Goal: Task Accomplishment & Management: Manage account settings

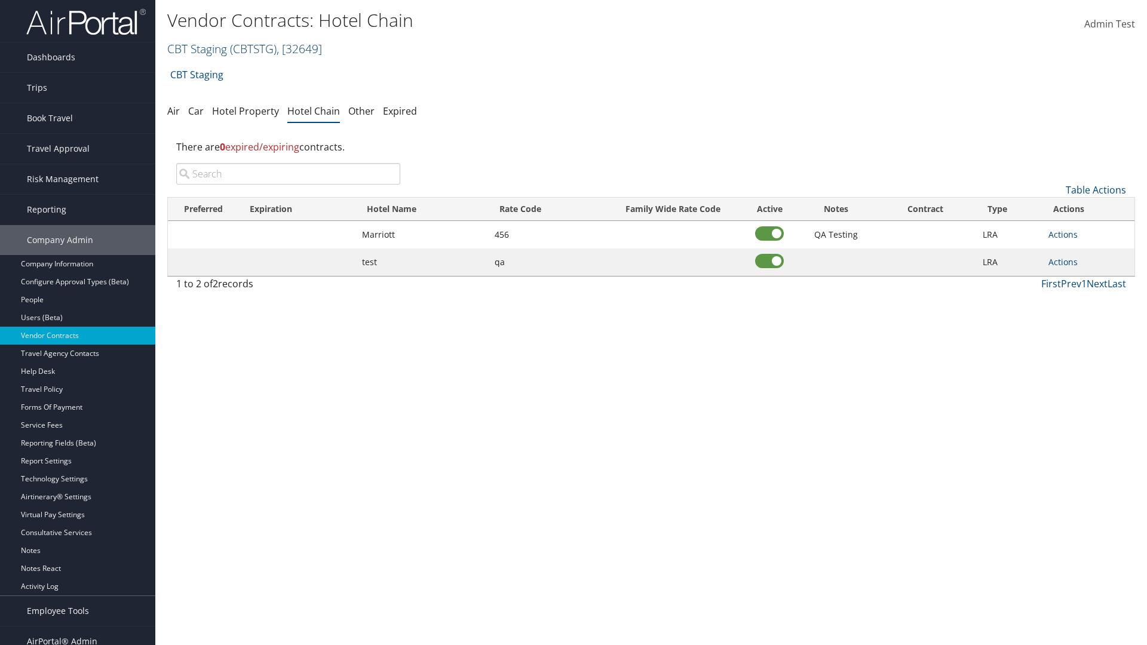
click at [197, 48] on link "CBT Staging ( CBTSTG ) , [ 32649 ]" at bounding box center [244, 49] width 155 height 16
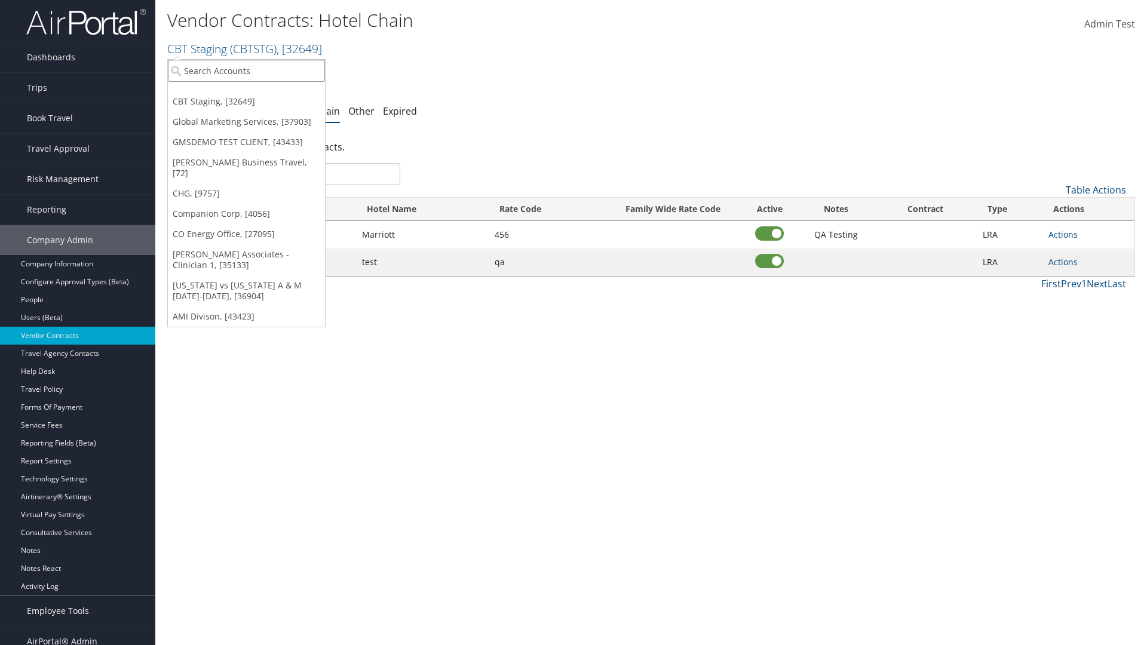
click at [246, 71] on input "search" at bounding box center [246, 71] width 157 height 22
type input "Global Marketing Services"
click at [258, 93] on div "Global Marketing Services (301946), [37903]" at bounding box center [257, 92] width 192 height 11
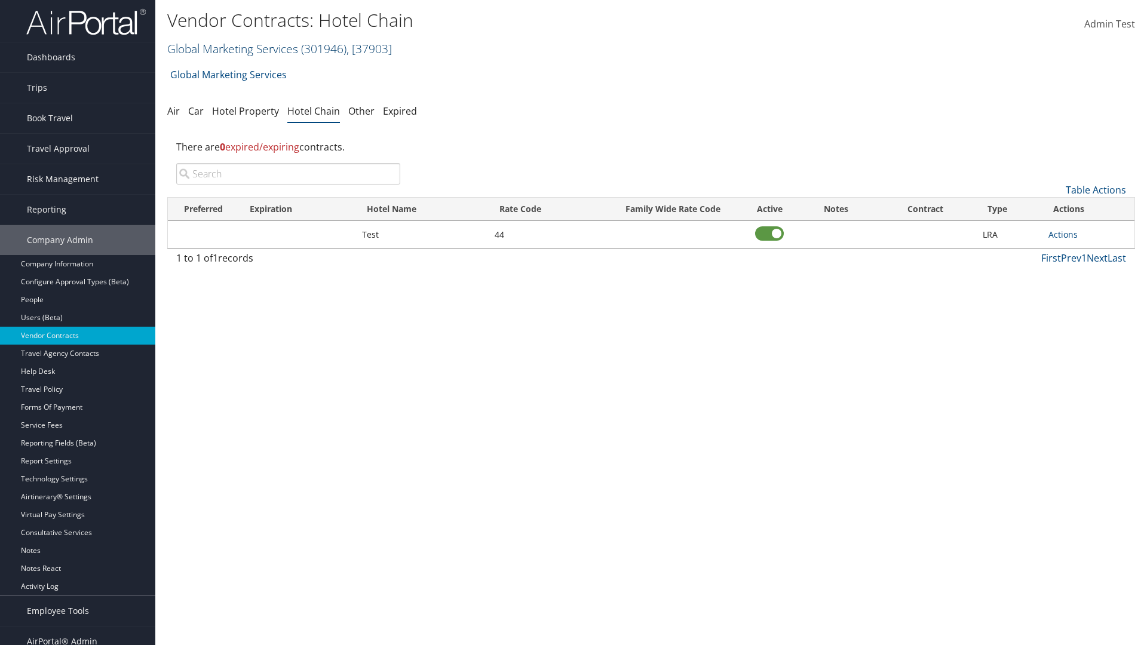
click at [231, 48] on link "Global Marketing Services ( 301946 ) , [ 37903 ]" at bounding box center [279, 49] width 225 height 16
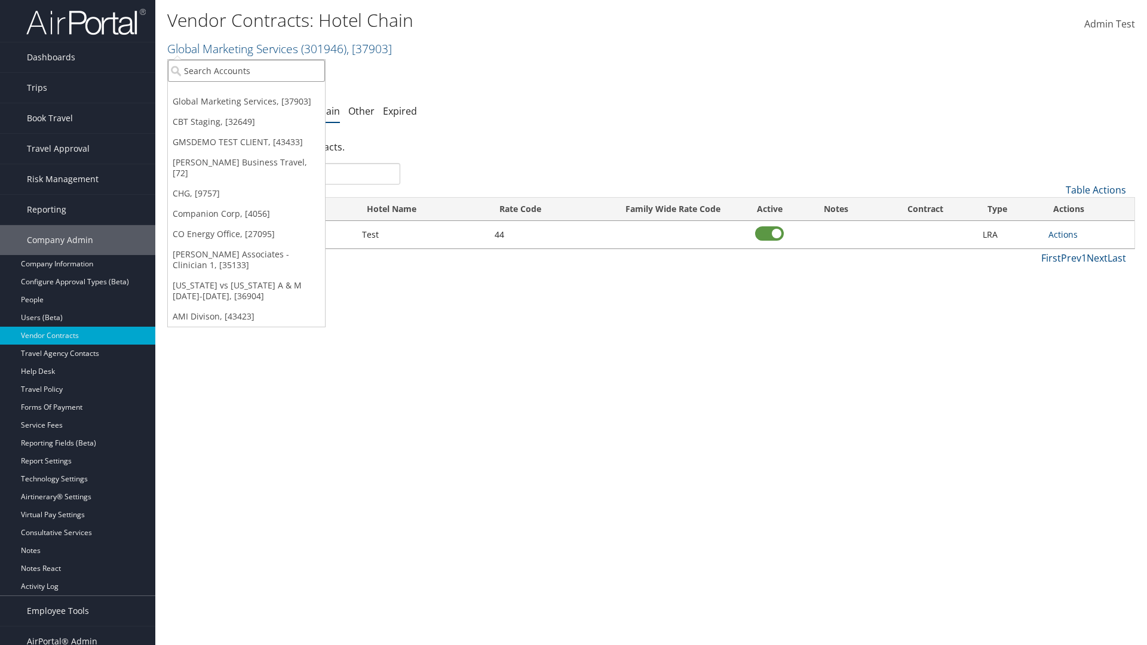
click at [246, 71] on input "search" at bounding box center [246, 71] width 157 height 22
type input "CBT Staging"
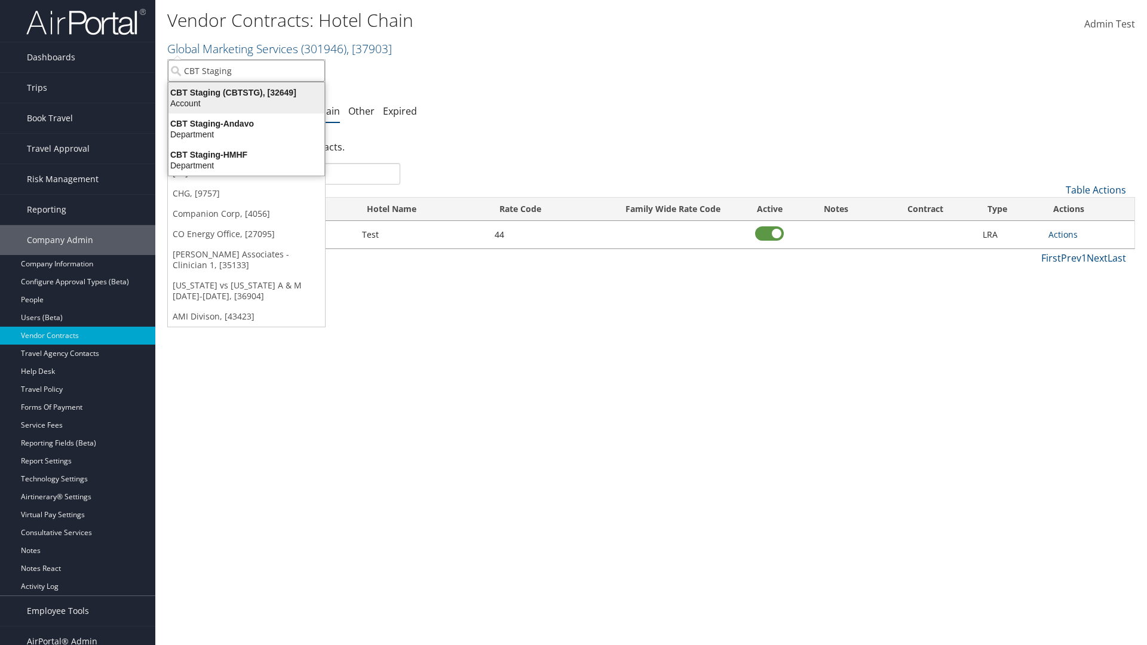
click at [246, 93] on div "CBT Staging (CBTSTG), [32649]" at bounding box center [246, 92] width 170 height 11
